Goal: Task Accomplishment & Management: Use online tool/utility

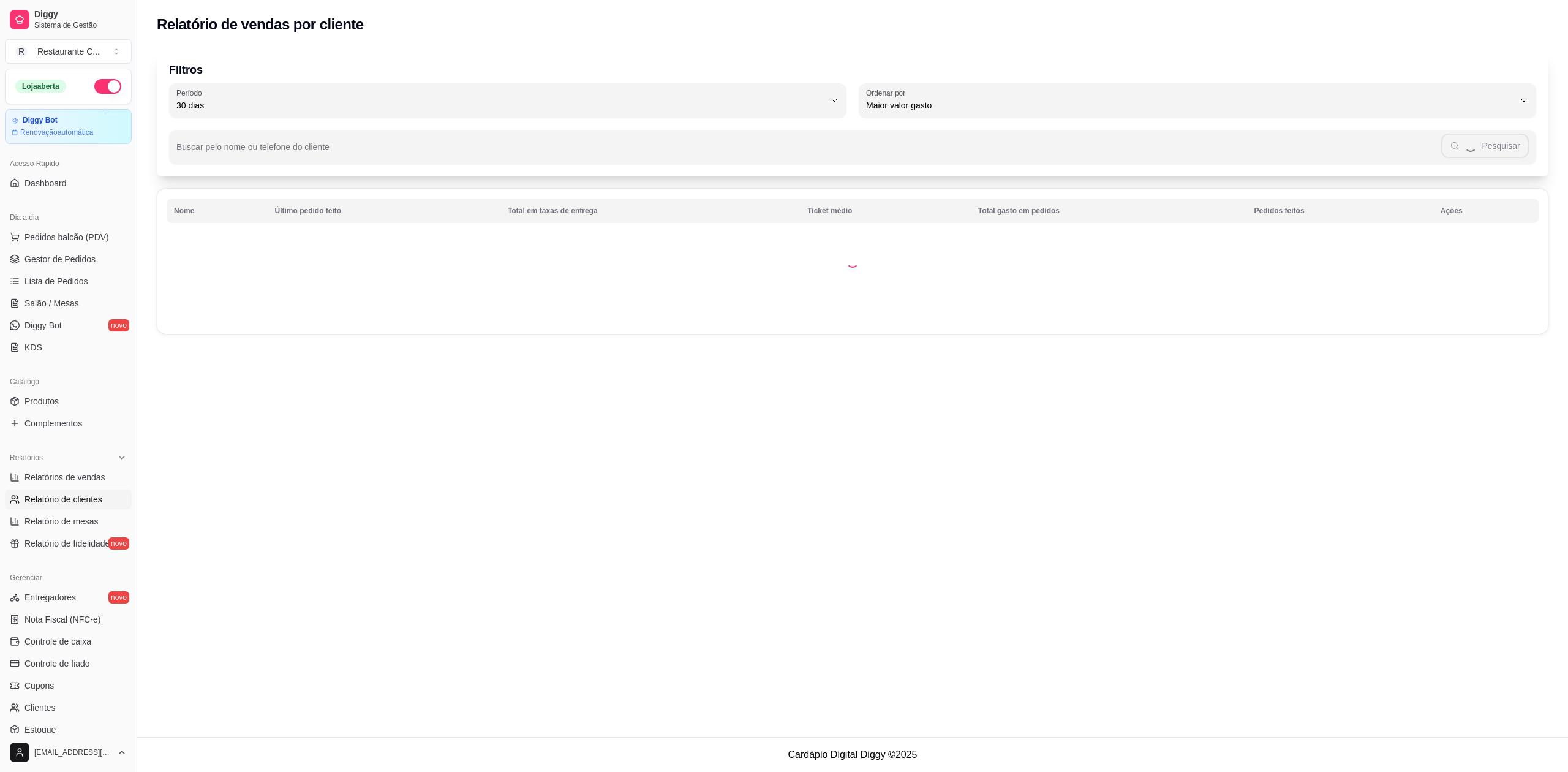
select select "30"
select select "HIGHEST_TOTAL_SPENT_WITH_ORDERS"
click at [96, 646] on link "Controle de caixa" at bounding box center [68, 641] width 127 height 20
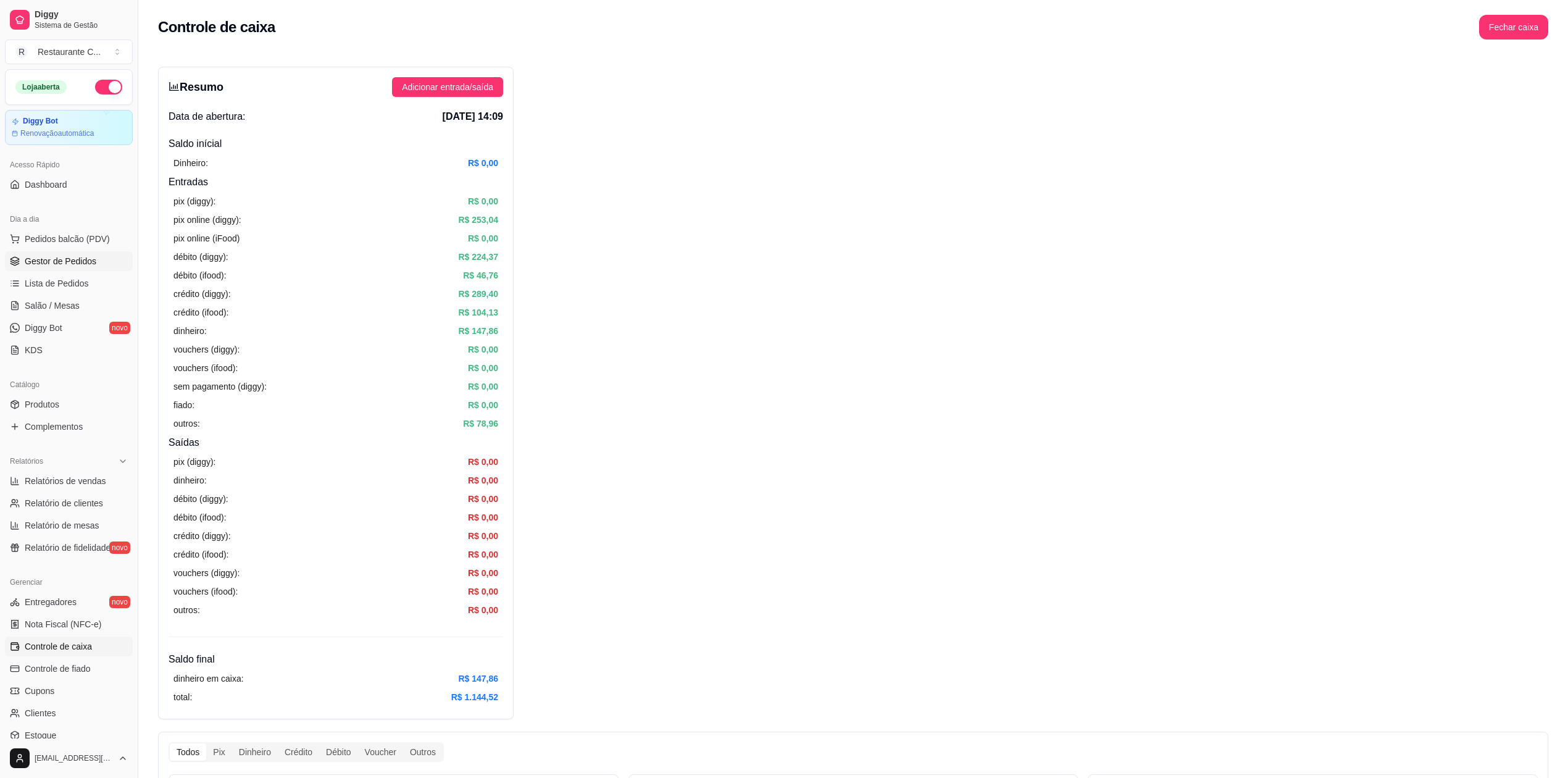
click at [94, 262] on span "Gestor de Pedidos" at bounding box center [61, 261] width 72 height 12
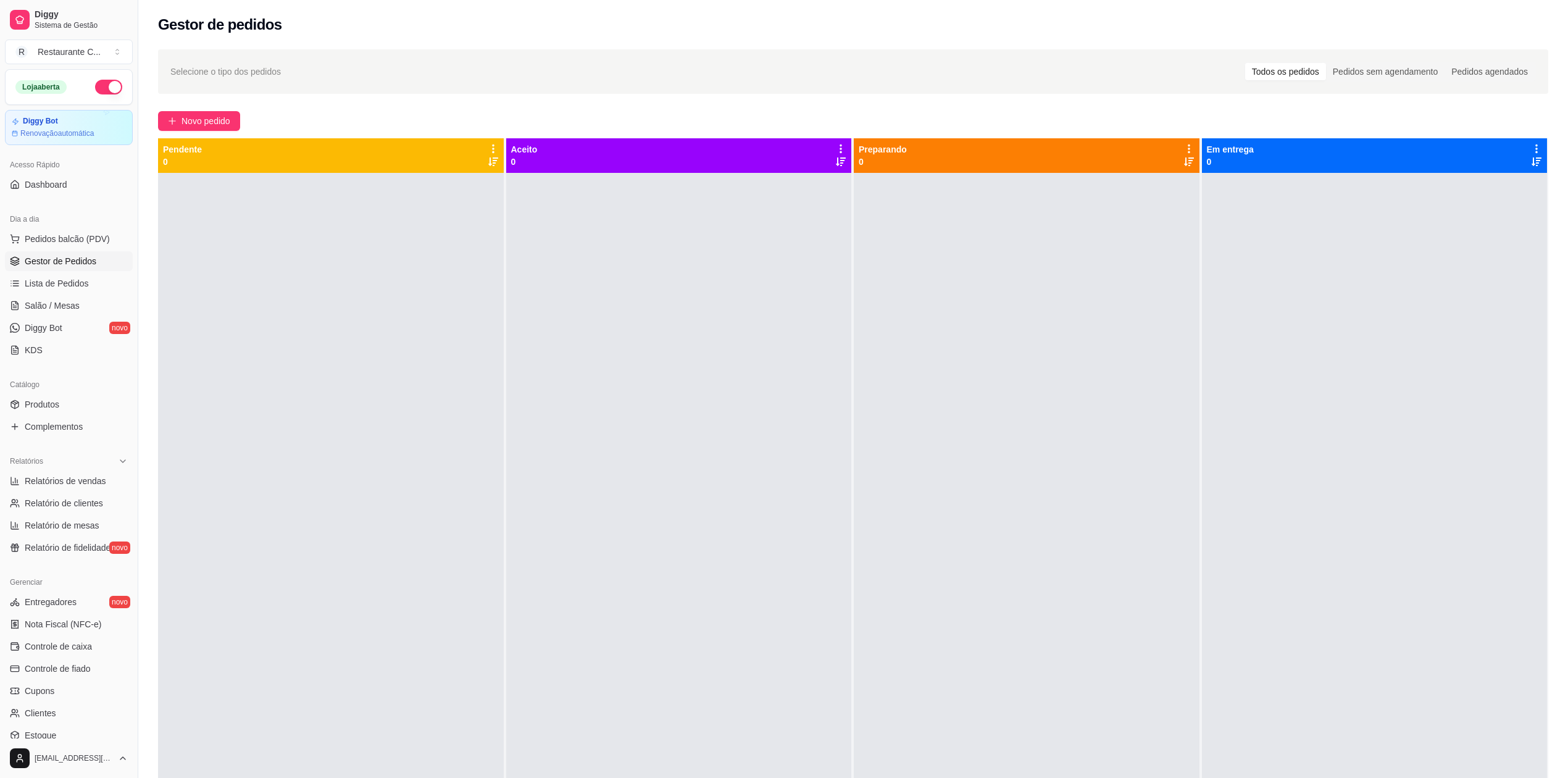
click at [541, 337] on div at bounding box center [679, 561] width 346 height 778
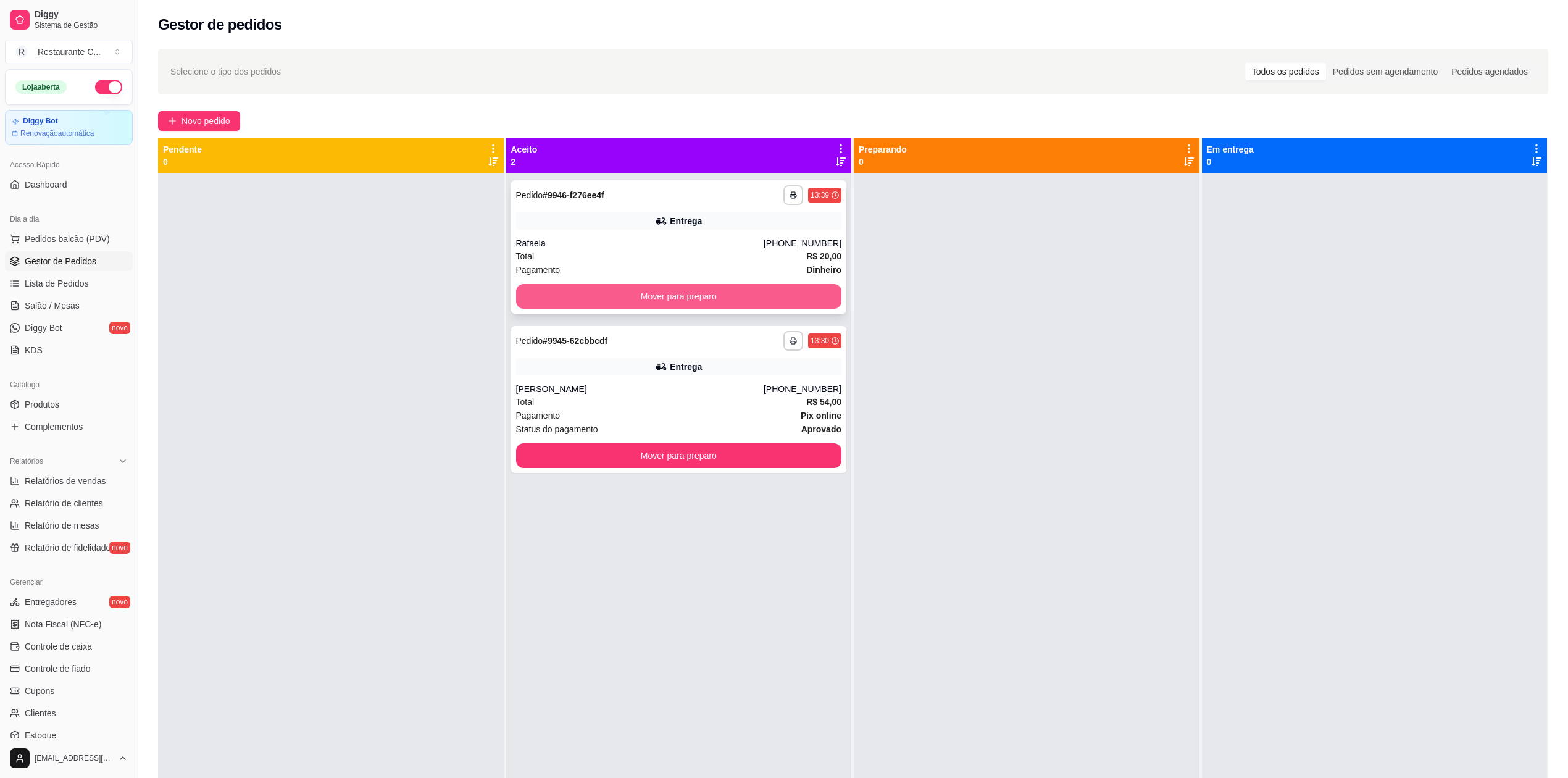
click at [638, 298] on button "Mover para preparo" at bounding box center [679, 296] width 326 height 25
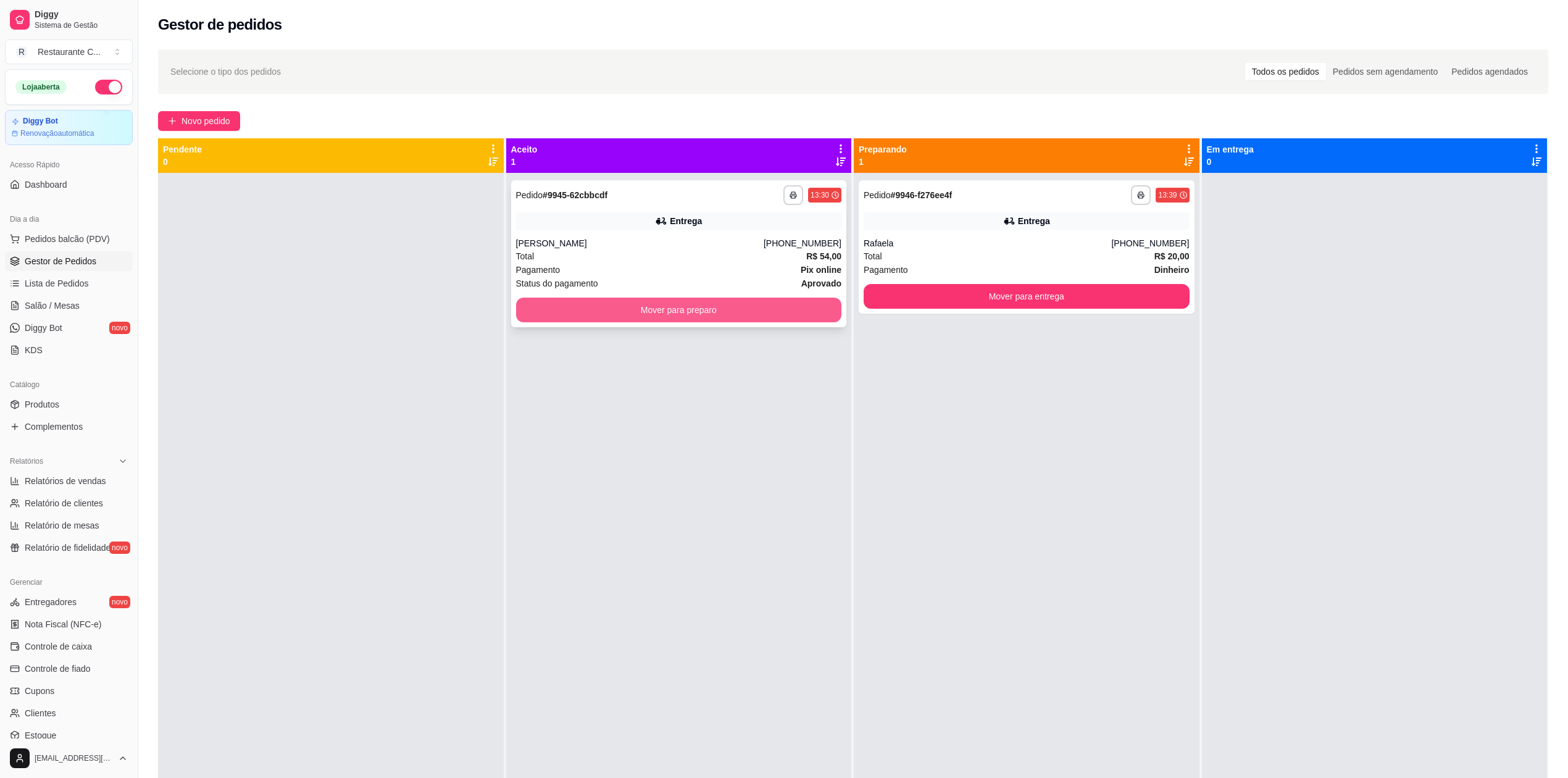
click at [665, 307] on button "Mover para preparo" at bounding box center [679, 310] width 326 height 25
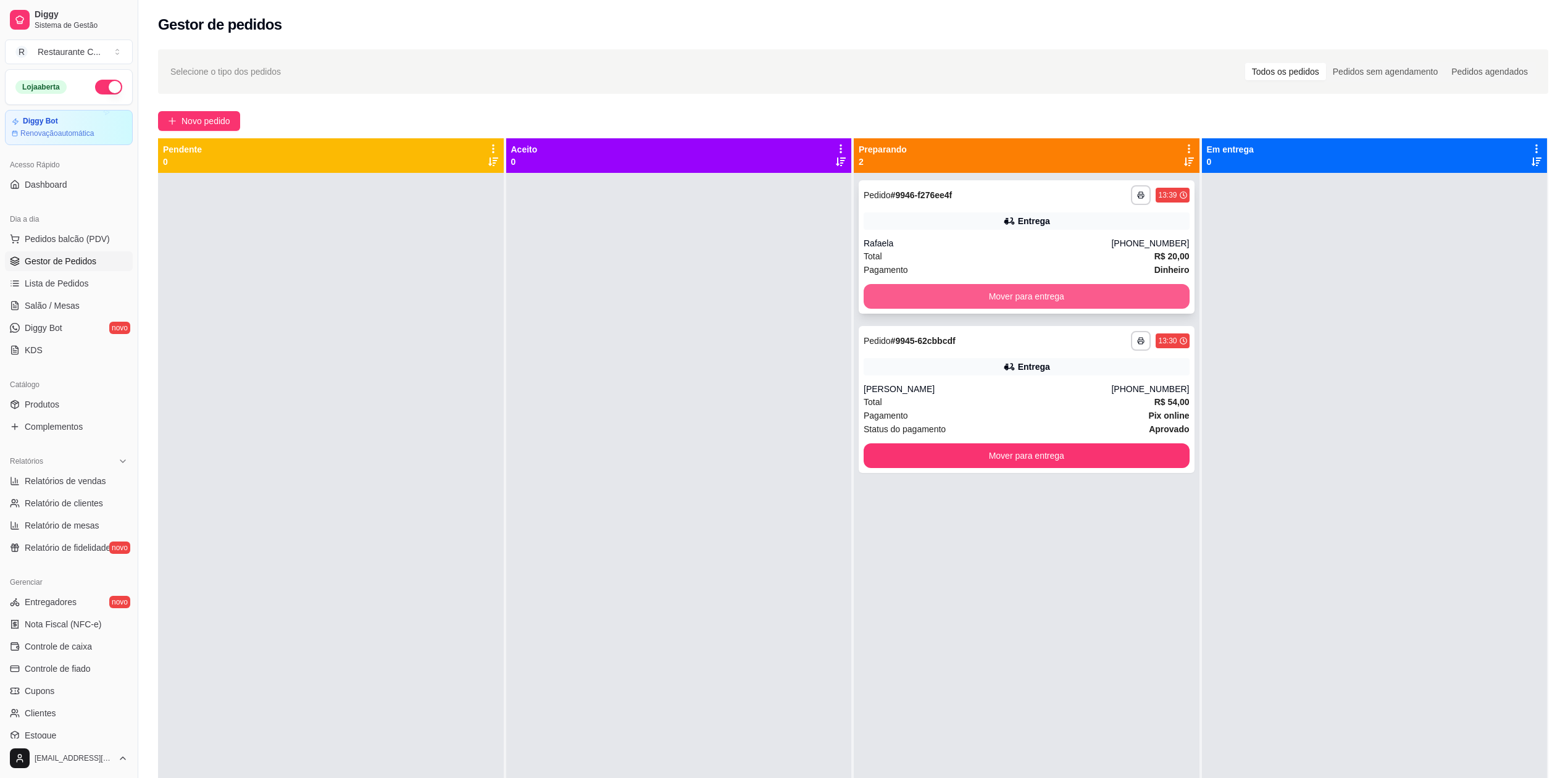
click at [1145, 292] on button "Mover para entrega" at bounding box center [1027, 296] width 326 height 25
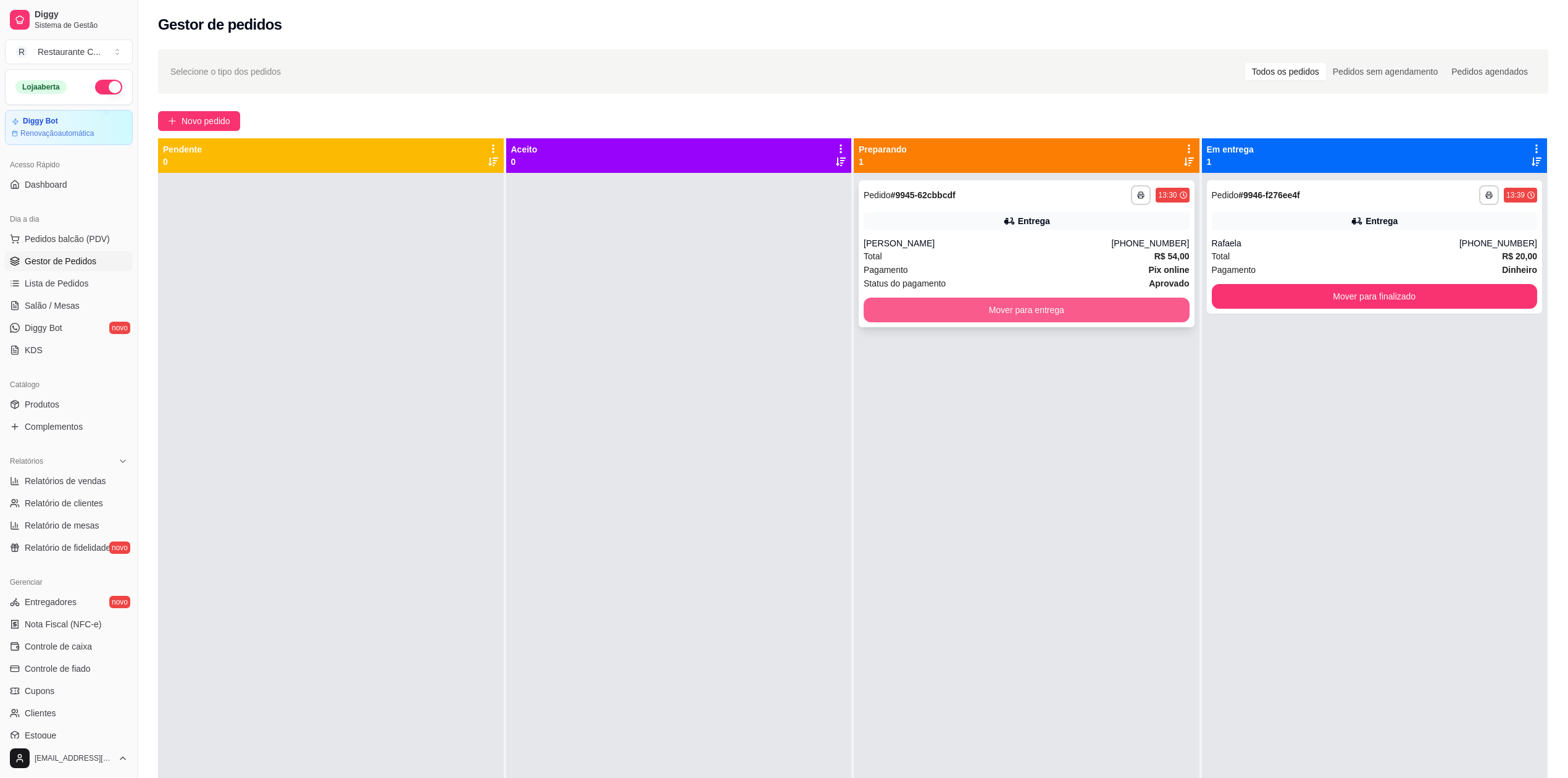
click at [1140, 312] on button "Mover para entrega" at bounding box center [1027, 310] width 326 height 25
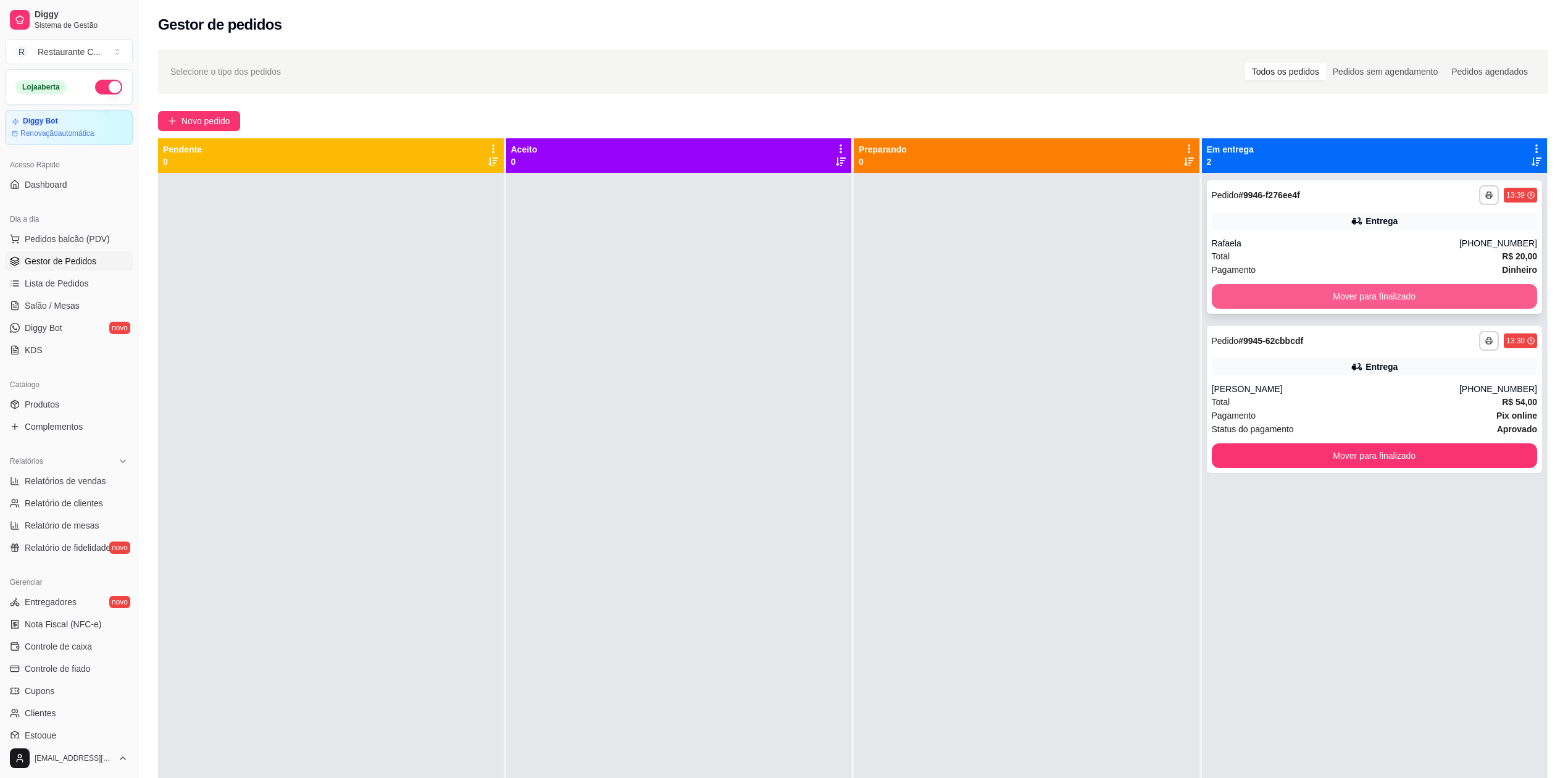
click at [1325, 292] on button "Mover para finalizado" at bounding box center [1375, 296] width 326 height 25
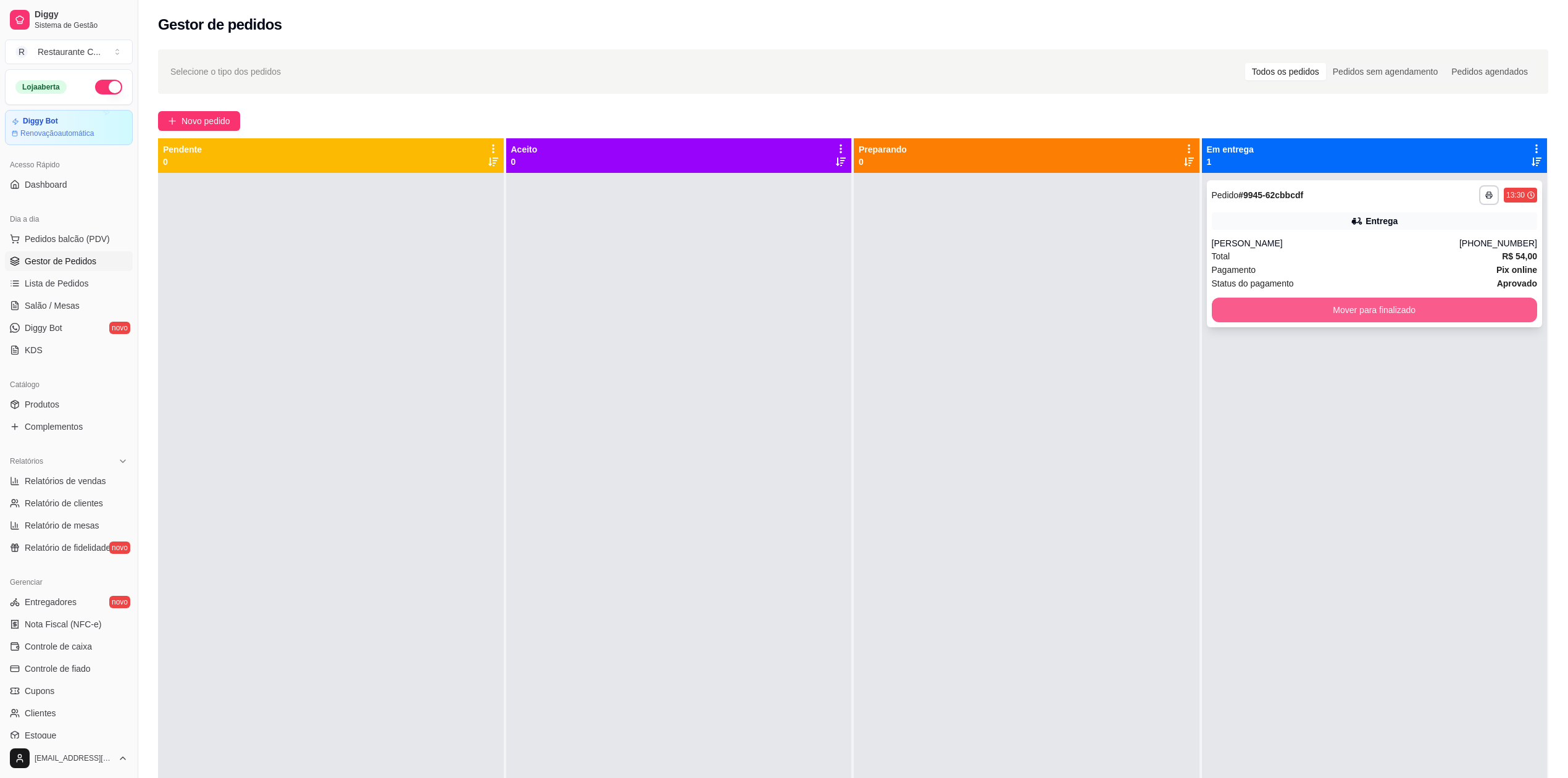
click at [1330, 305] on button "Mover para finalizado" at bounding box center [1375, 310] width 326 height 25
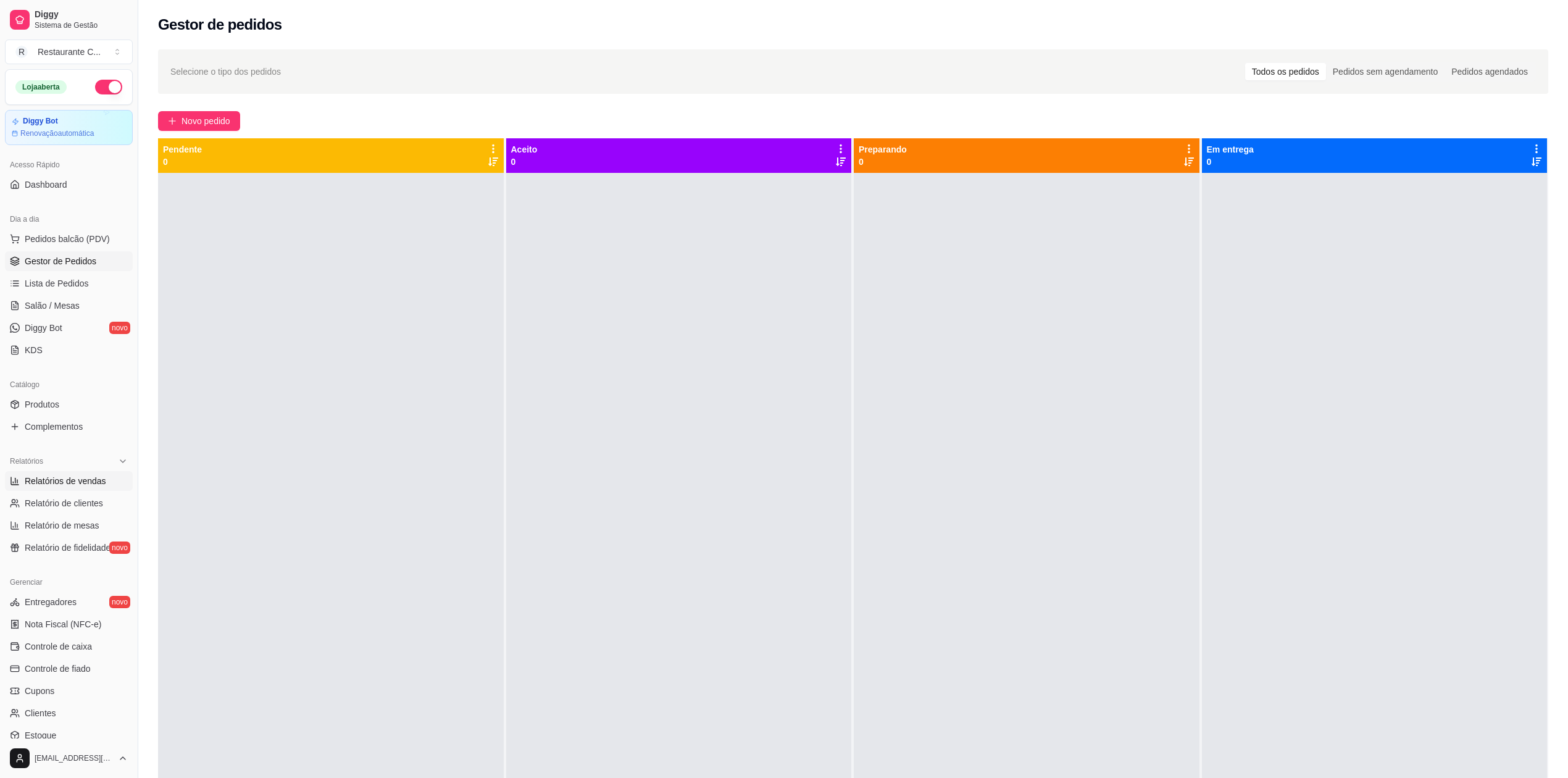
click at [91, 485] on span "Relatórios de vendas" at bounding box center [66, 481] width 82 height 12
select select "ALL"
select select "0"
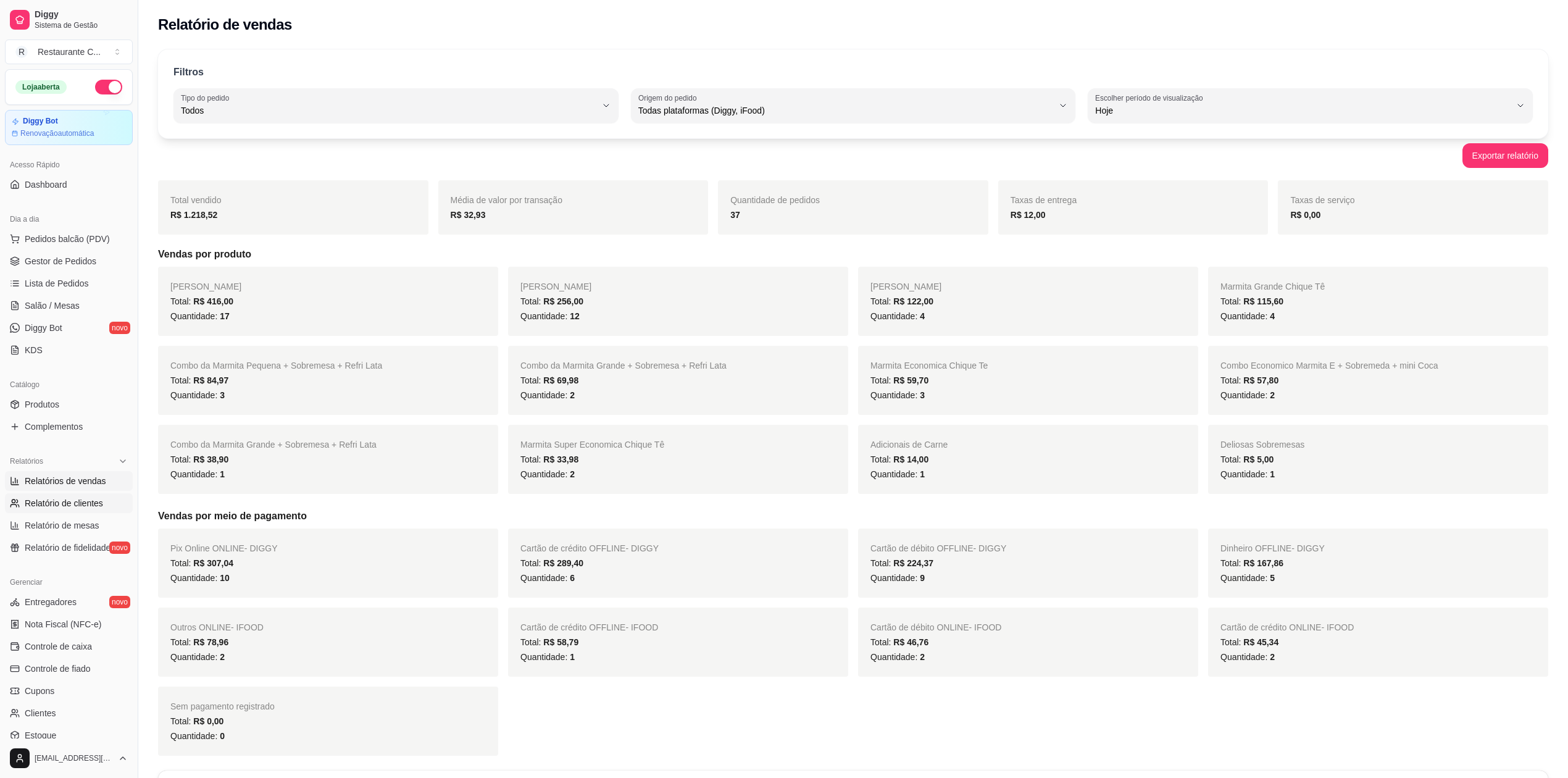
click at [72, 502] on span "Relatório de clientes" at bounding box center [64, 503] width 79 height 12
select select "30"
select select "HIGHEST_TOTAL_SPENT_WITH_ORDERS"
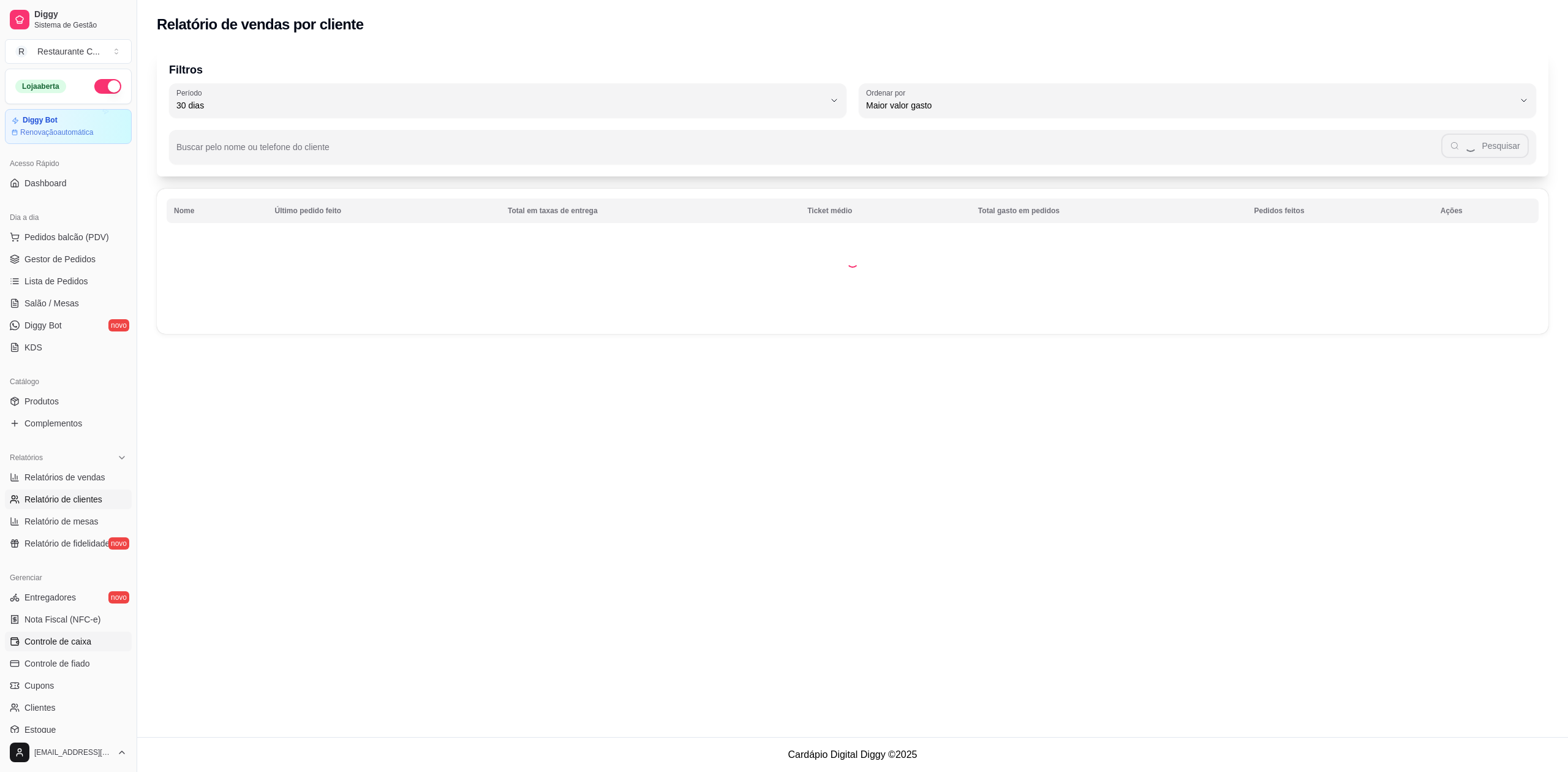
click at [94, 636] on link "Controle de caixa" at bounding box center [68, 641] width 127 height 20
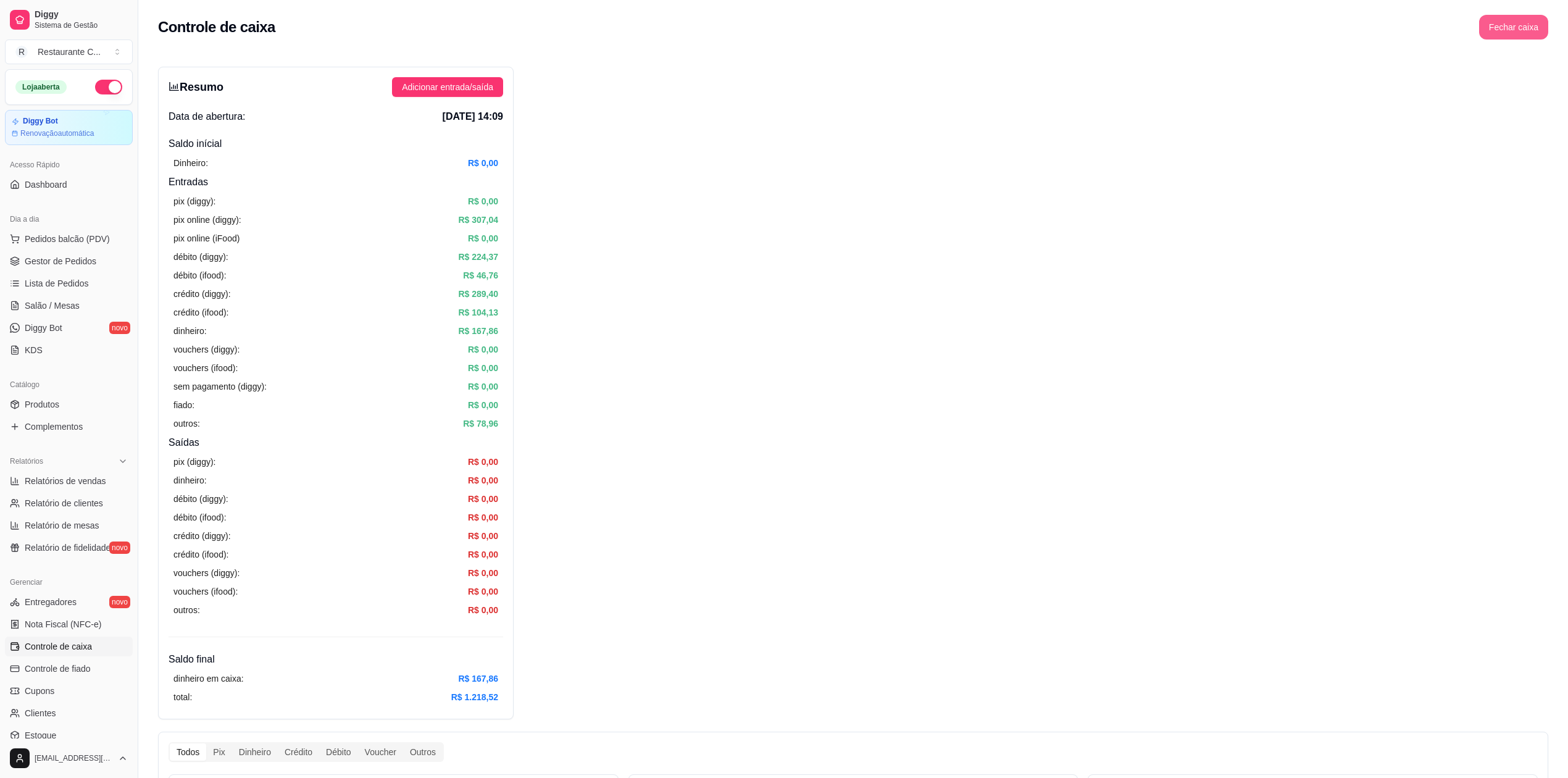
click at [1516, 26] on button "Fechar caixa" at bounding box center [1514, 27] width 69 height 25
click at [1546, 103] on span "Sim" at bounding box center [1548, 109] width 15 height 13
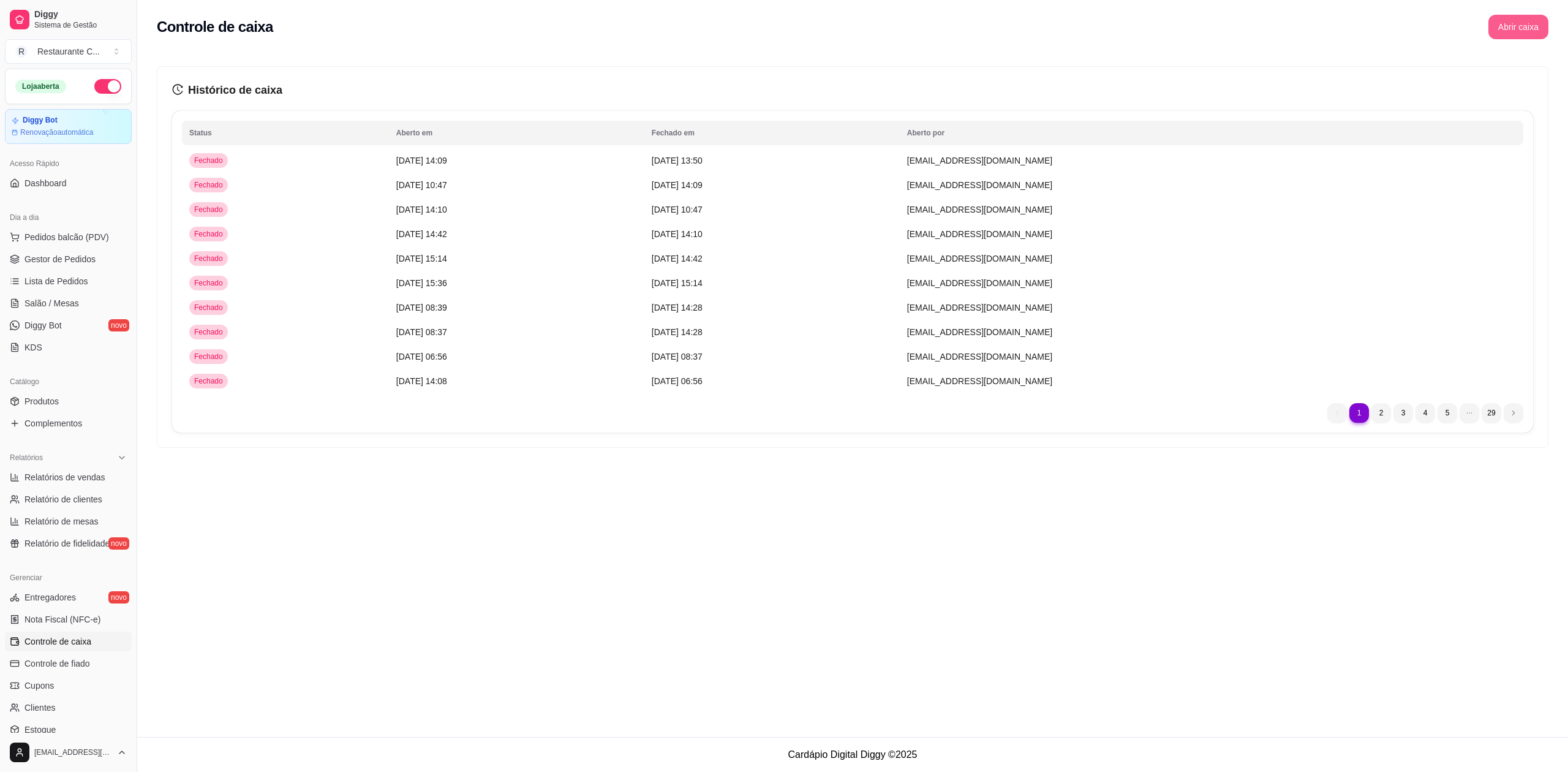
click at [1501, 34] on button "Abrir caixa" at bounding box center [1518, 27] width 60 height 25
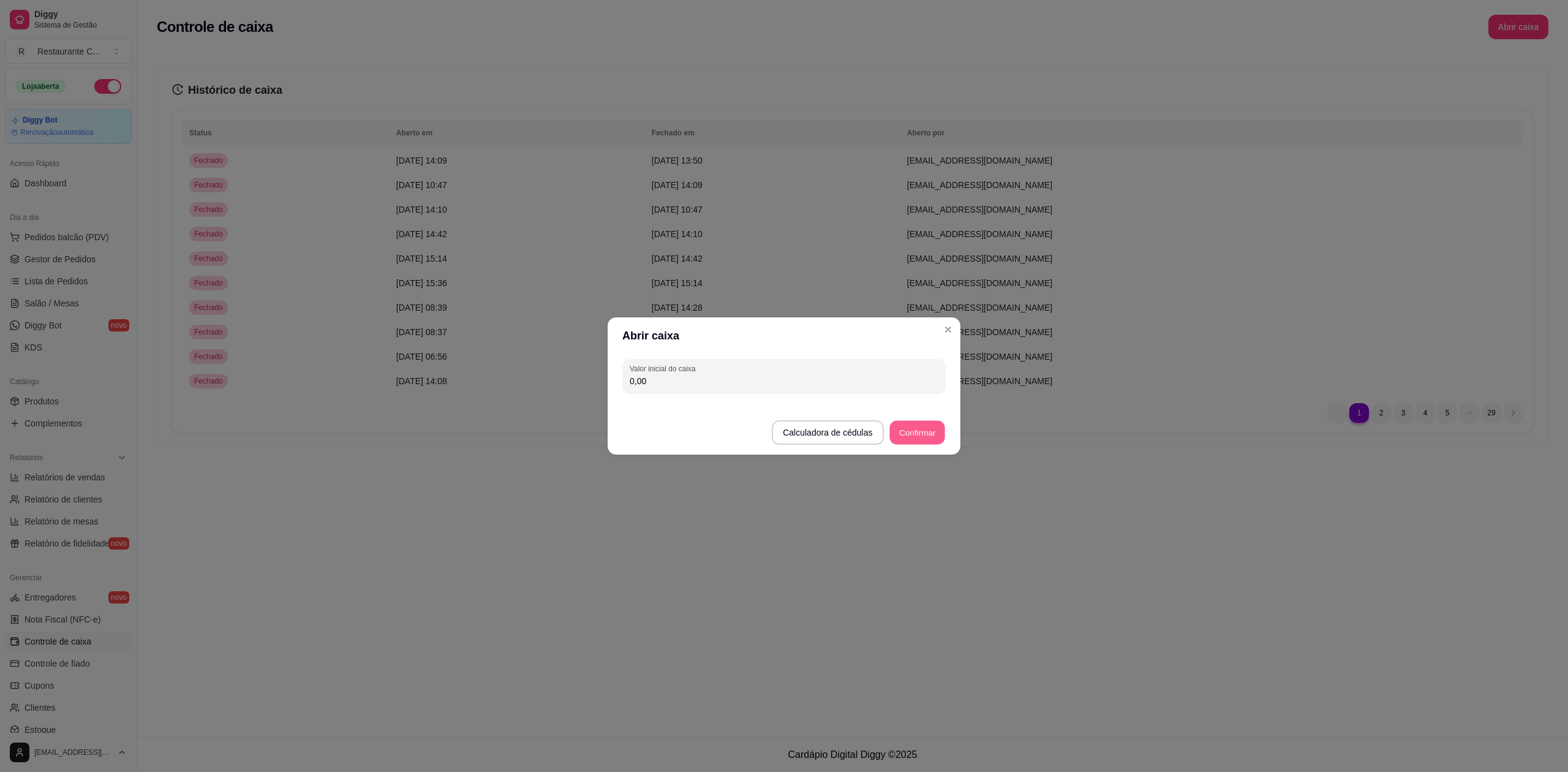
click at [926, 437] on button "Confirmar" at bounding box center [917, 433] width 56 height 24
